Goal: Transaction & Acquisition: Download file/media

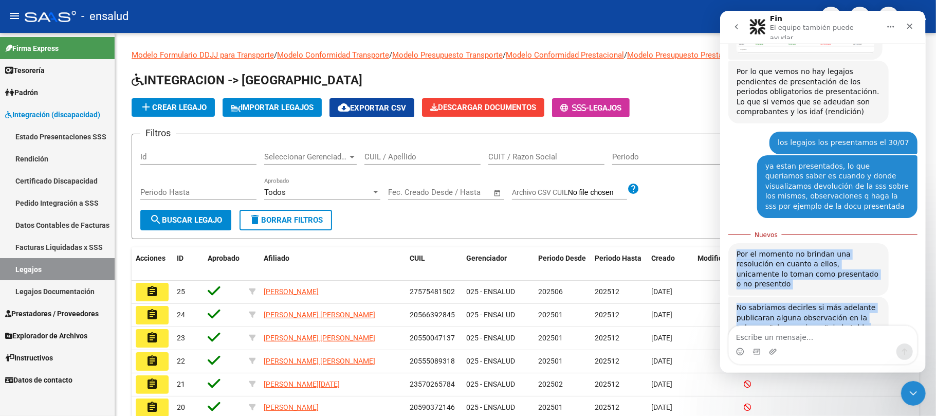
scroll to position [1, 0]
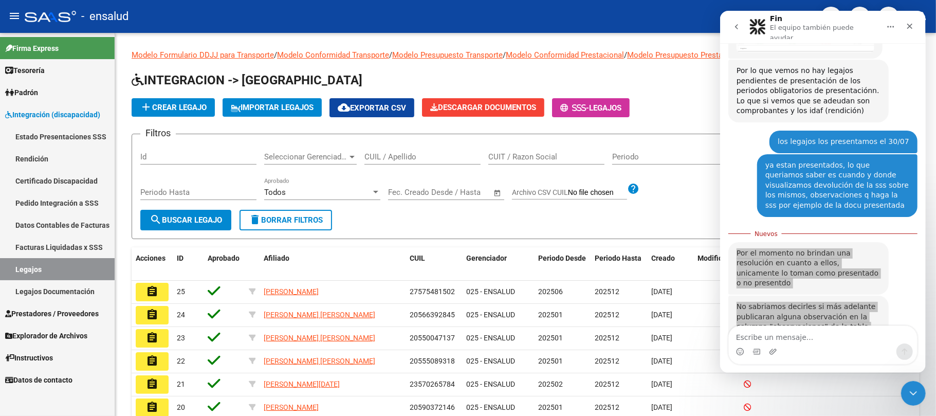
click at [87, 136] on link "Estado Presentaciones SSS" at bounding box center [57, 136] width 115 height 22
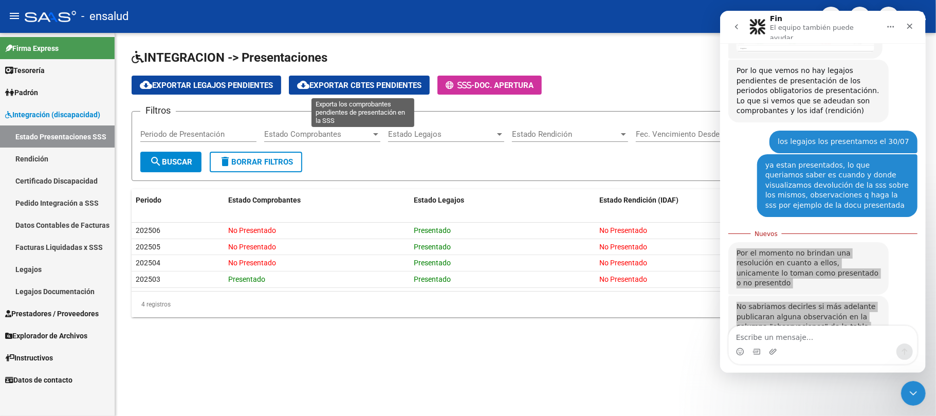
click at [319, 79] on button "cloud_download Exportar Cbtes Pendientes" at bounding box center [359, 85] width 141 height 19
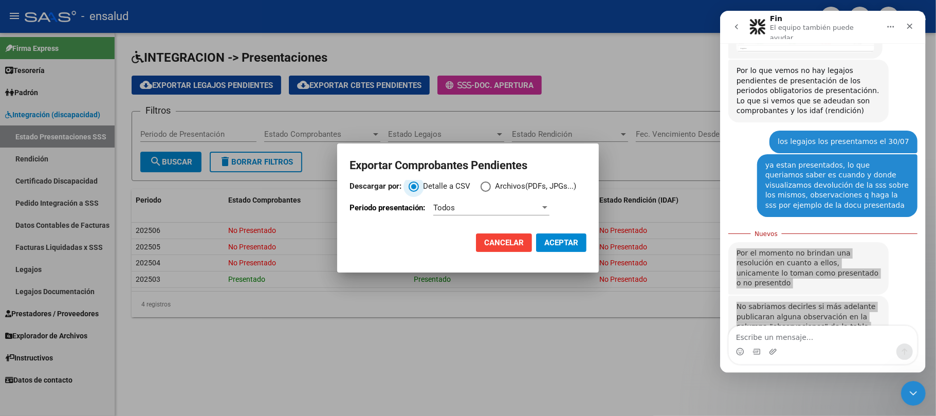
click at [487, 190] on span "Descargar por:" at bounding box center [486, 186] width 10 height 10
click at [487, 190] on input "Archivos(PDFs, JPGs...)" at bounding box center [486, 186] width 10 height 10
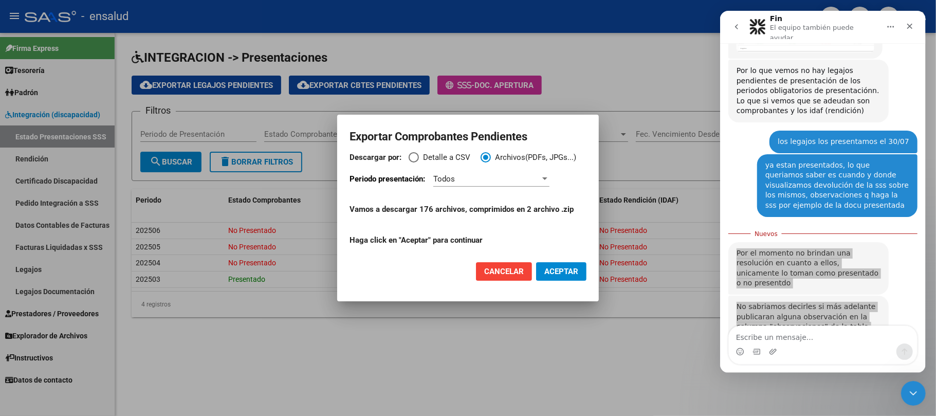
click at [467, 181] on div "Todos" at bounding box center [486, 178] width 107 height 9
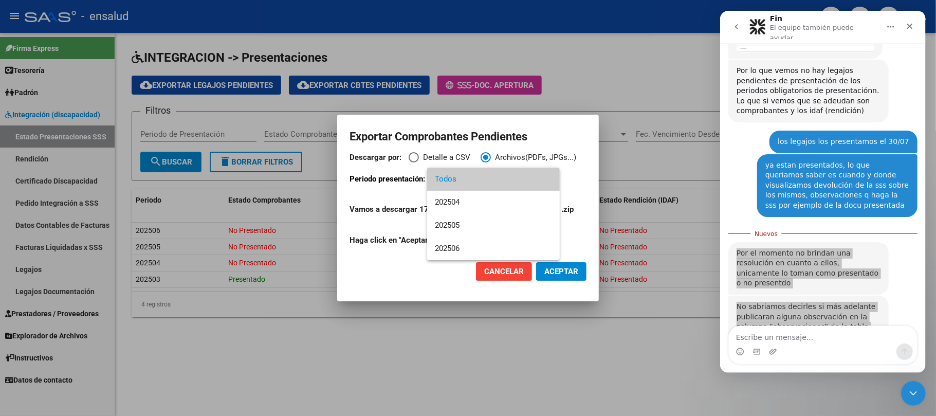
click at [345, 273] on div at bounding box center [468, 208] width 936 height 416
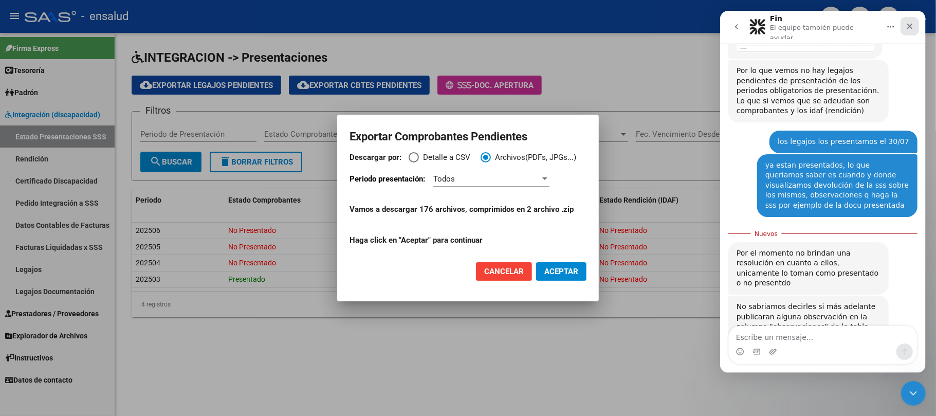
drag, startPoint x: 913, startPoint y: 28, endPoint x: 1631, endPoint y: 41, distance: 718.2
click at [913, 28] on div "Cerrar" at bounding box center [909, 26] width 19 height 19
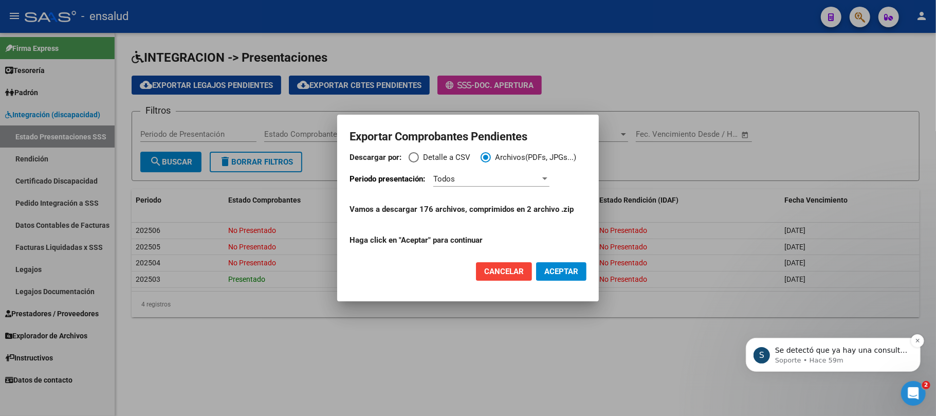
click at [840, 356] on p "Soporte • Hace 59m" at bounding box center [841, 359] width 133 height 9
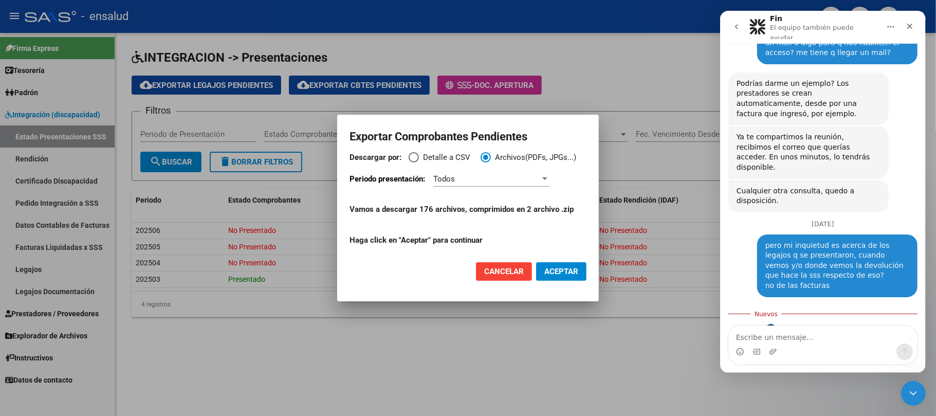
scroll to position [799, 0]
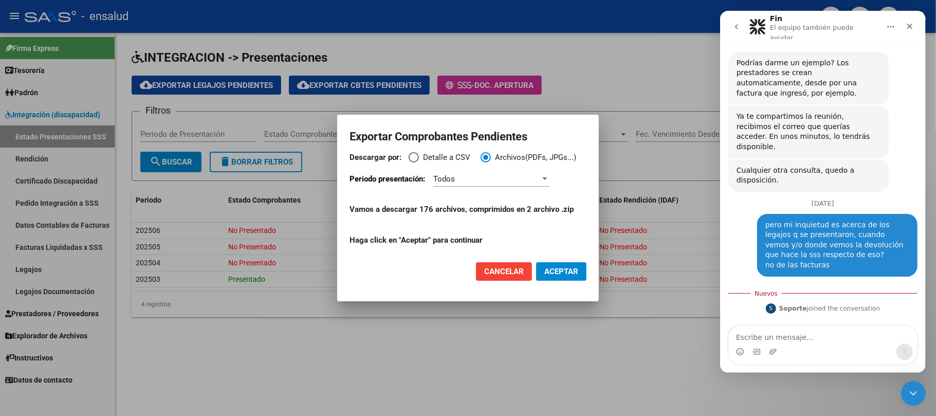
click at [804, 333] on textarea "Escribe un mensaje..." at bounding box center [822, 334] width 188 height 17
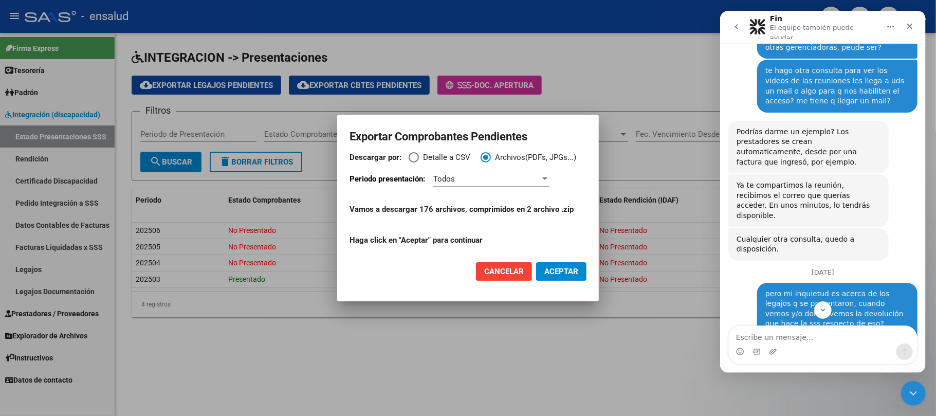
scroll to position [798, 0]
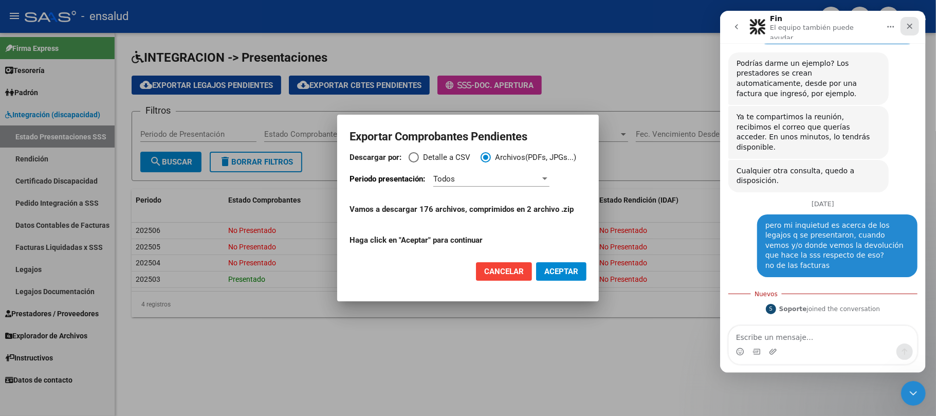
click at [914, 24] on div "Cerrar" at bounding box center [909, 26] width 19 height 19
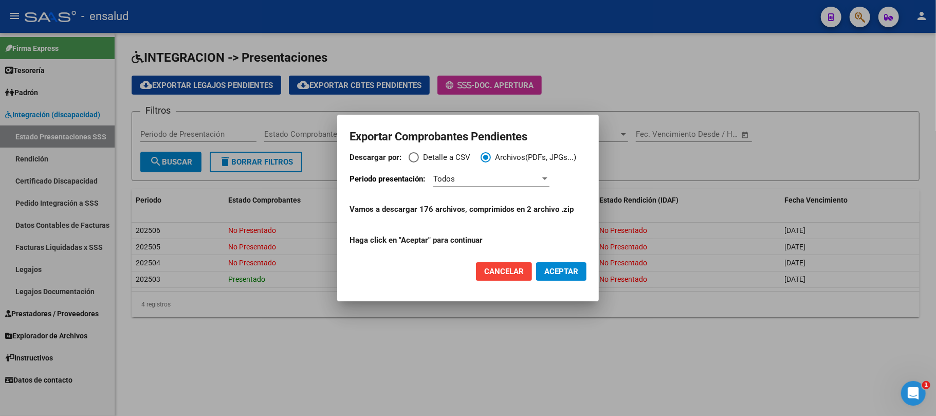
click at [545, 179] on div at bounding box center [544, 178] width 5 height 3
